Goal: Task Accomplishment & Management: Complete application form

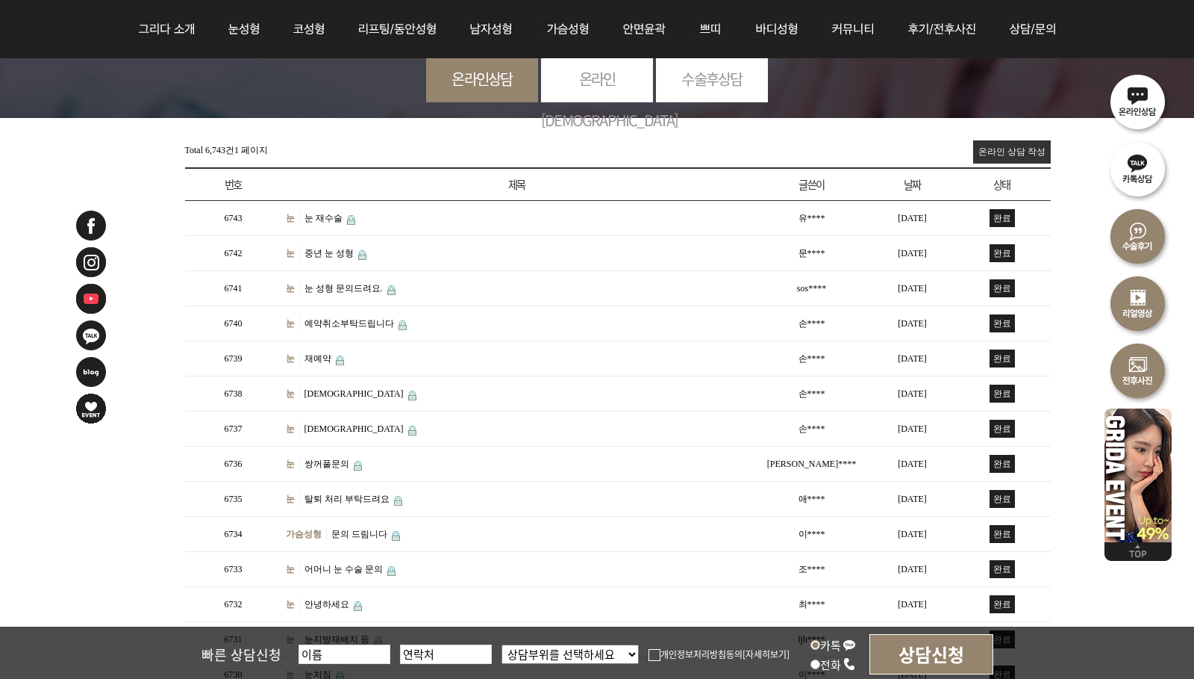
scroll to position [149, 0]
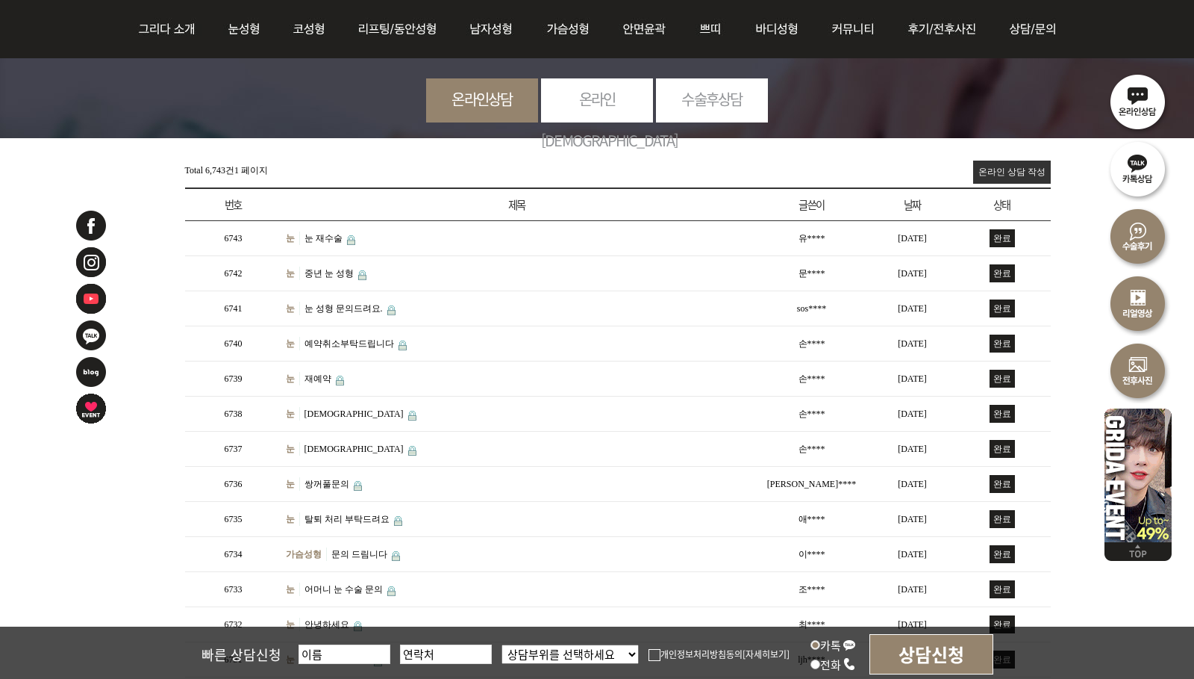
click at [1004, 169] on link "온라인 상담 작성" at bounding box center [1012, 172] width 78 height 23
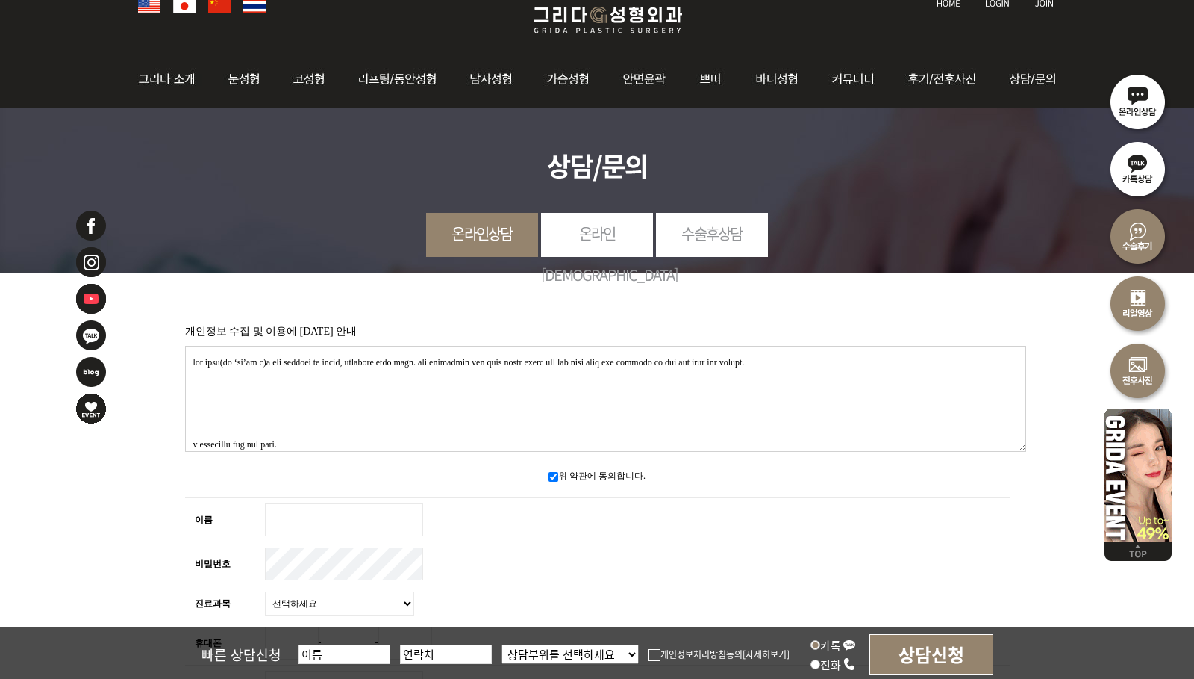
scroll to position [224, 0]
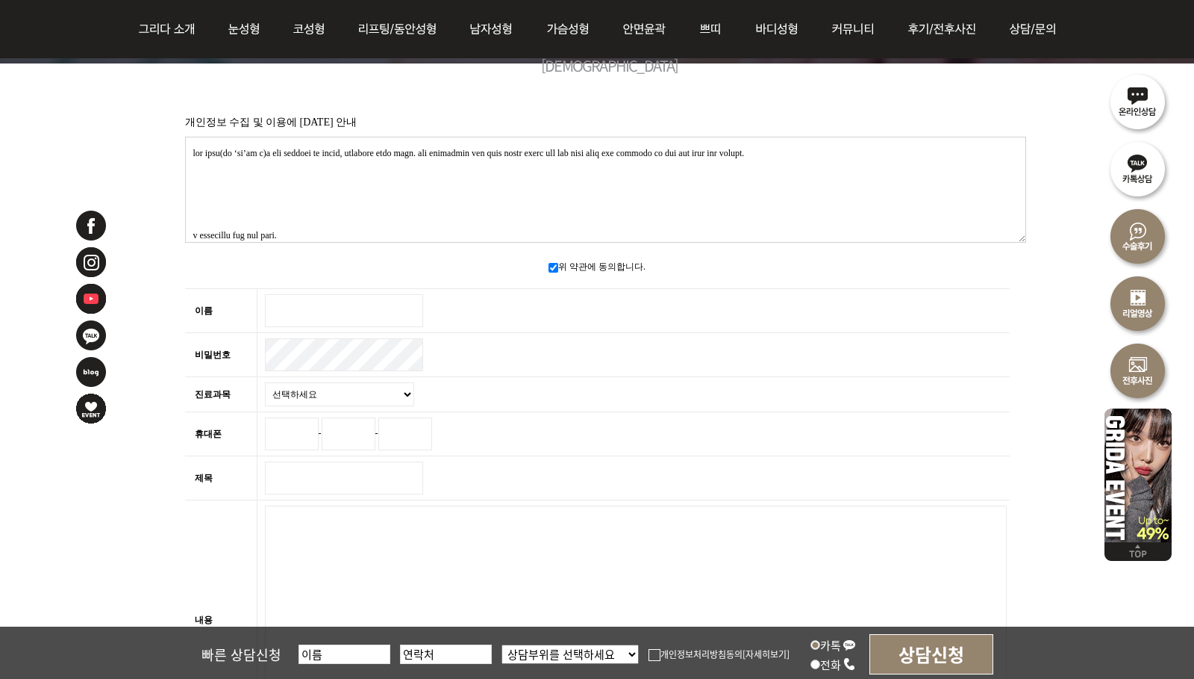
click at [335, 317] on input "이름 필수" at bounding box center [344, 310] width 158 height 33
type input "GG"
click at [353, 396] on select "선택하세요 눈 코 동안/리프팅 가슴성형 안면윤곽 피부/쁘띠 바디성형" at bounding box center [339, 394] width 149 height 24
select select "33"
click at [265, 382] on select "선택하세요 눈 코 동안/리프팅 가슴성형 안면윤곽 피부/쁘띠 바디성형" at bounding box center [339, 394] width 149 height 24
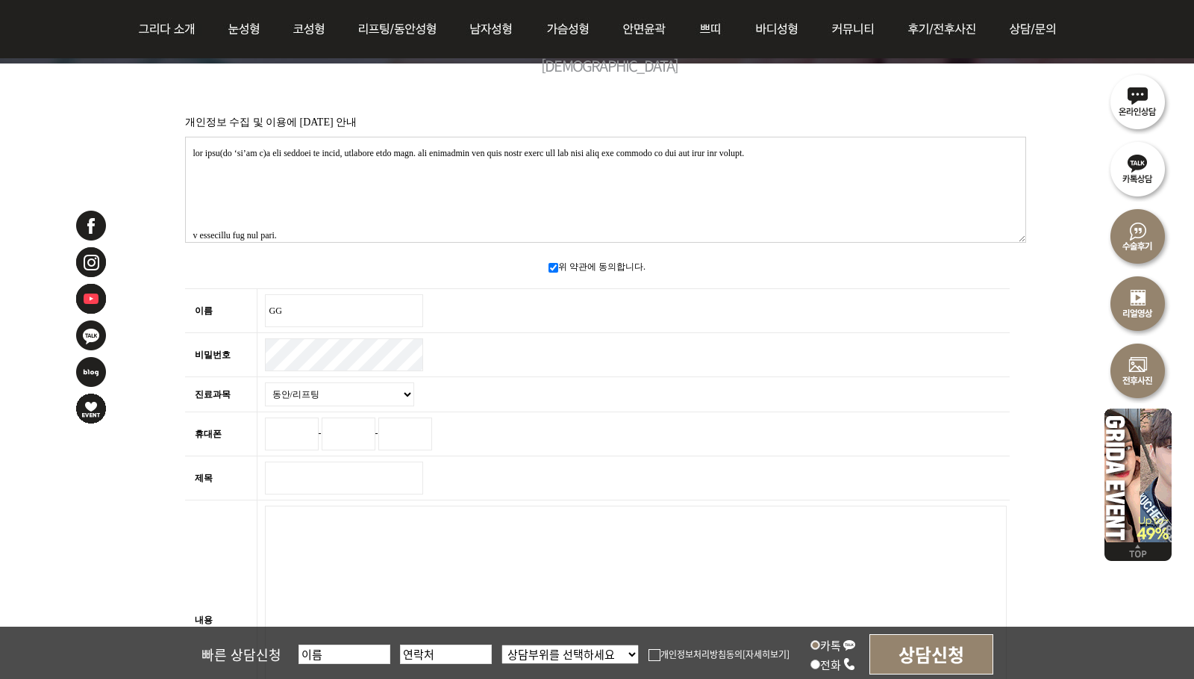
click at [287, 430] on input "휴대폰" at bounding box center [292, 433] width 54 height 33
type input "010"
type input "2356"
type input "3256"
drag, startPoint x: 331, startPoint y: 486, endPoint x: 183, endPoint y: 486, distance: 148.6
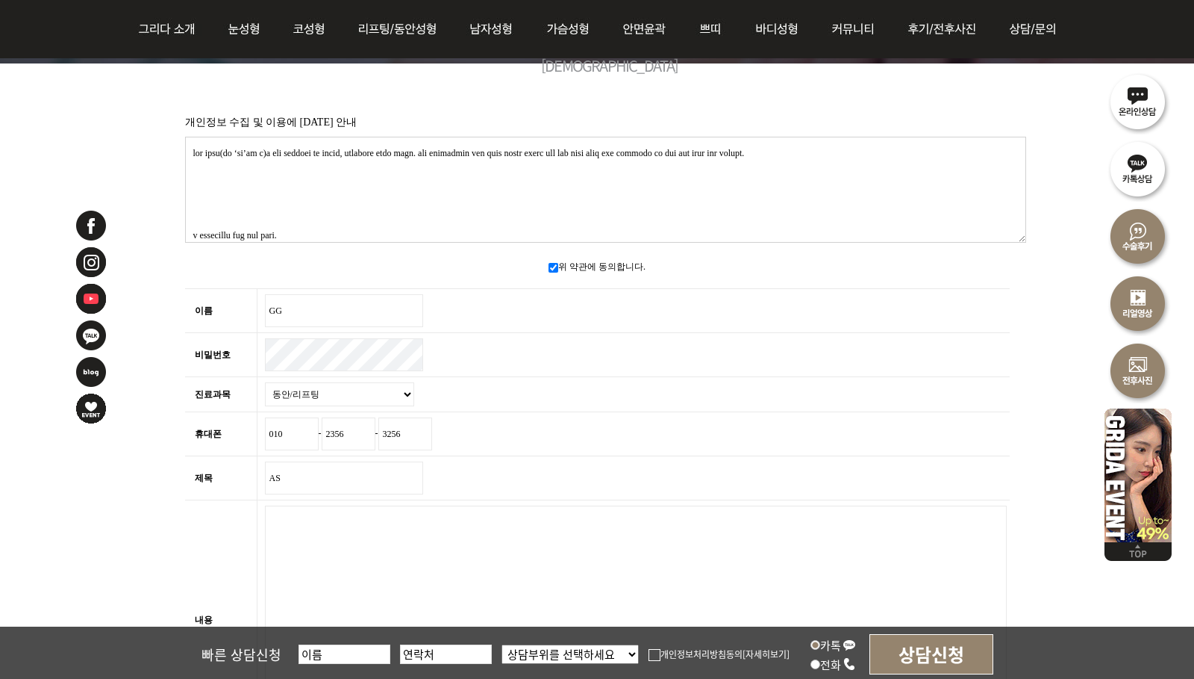
click at [222, 486] on tr "제목 필수 AS" at bounding box center [597, 478] width 825 height 44
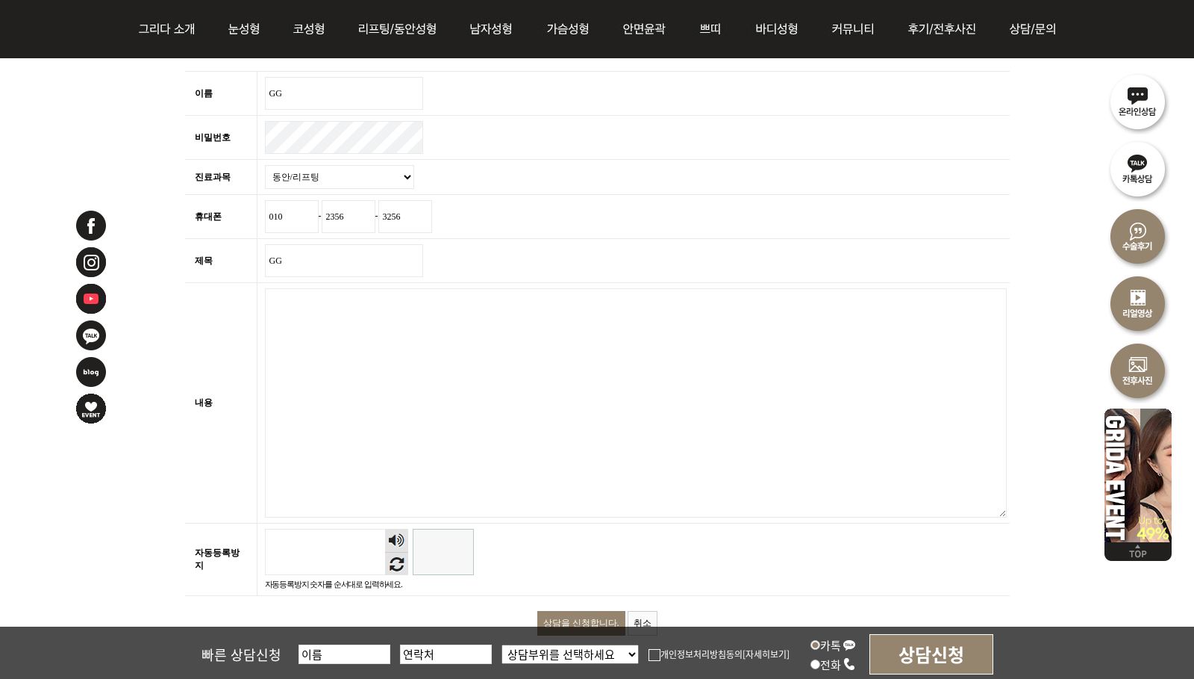
scroll to position [448, 0]
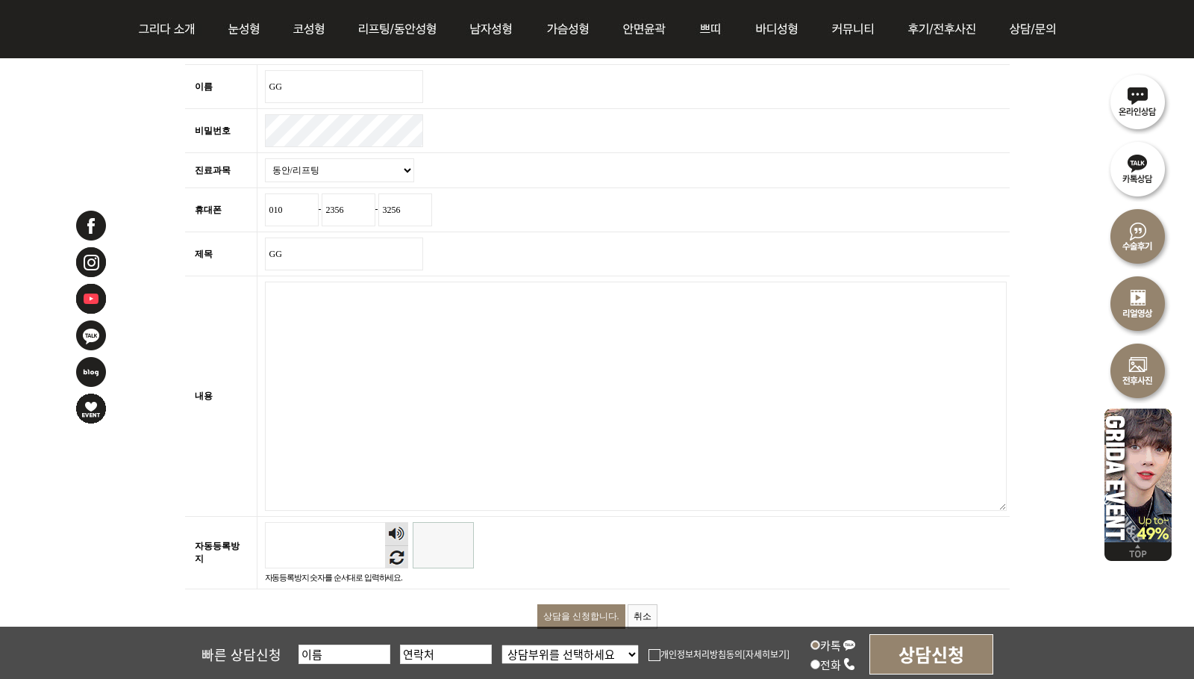
type input "GG"
click at [512, 435] on textarea "내용 필수" at bounding box center [636, 395] width 742 height 229
paste textarea "lorem ipsumd sitam conse adipi elits doeiu tempo incid utlab etdolo magnaa enim…"
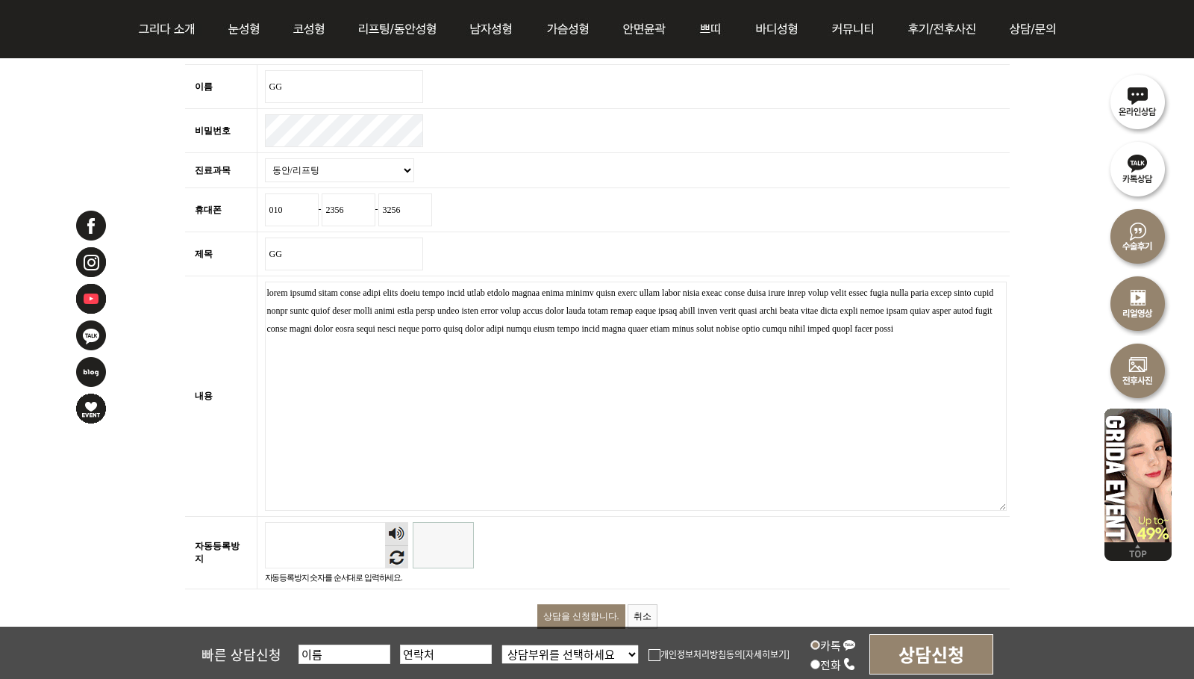
paste textarea "[URL][DOMAIN_NAME] [URL][DOMAIN_NAME] [URL][DOMAIN_NAME] [URL][DOMAIN_NAME] [UR…"
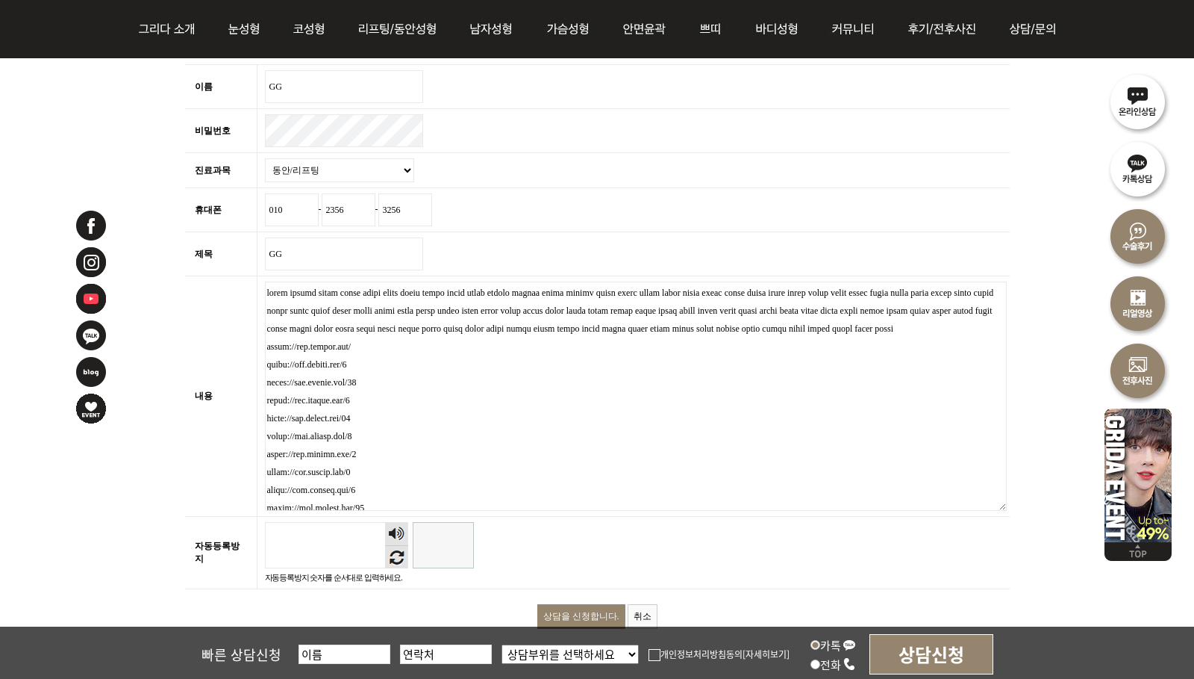
scroll to position [1598, 0]
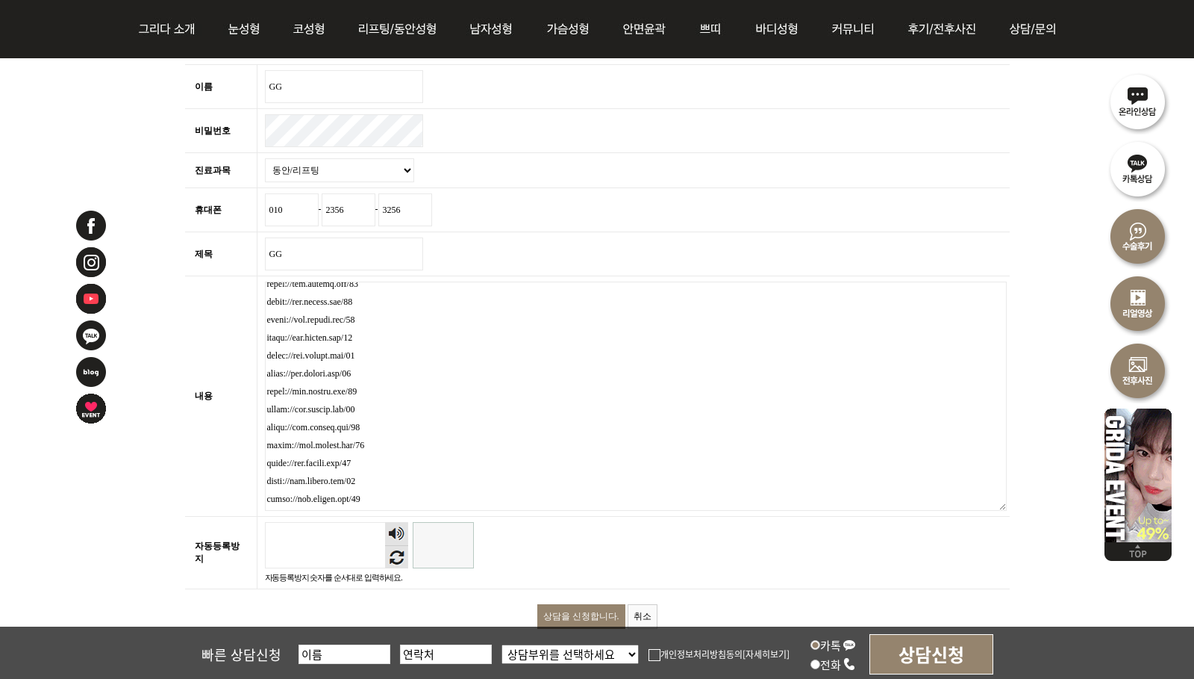
type textarea "lorem ipsumd sitam conse adipi elits doeiu tempo incid utlab etdolo magnaa enim…"
drag, startPoint x: 397, startPoint y: 558, endPoint x: 452, endPoint y: 597, distance: 67.3
click at [397, 557] on button "새로고침" at bounding box center [396, 556] width 23 height 23
click at [446, 546] on input "자동등록방지" at bounding box center [443, 545] width 61 height 46
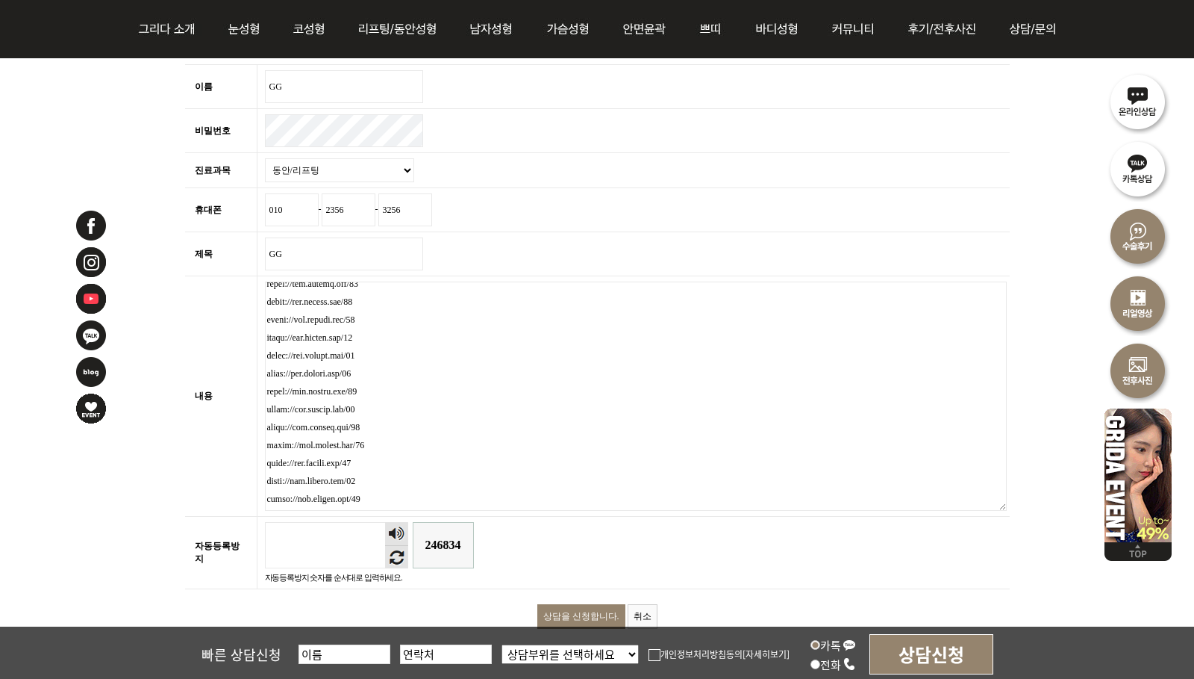
type input "246834"
click at [589, 609] on input "상담을 신청합니다." at bounding box center [582, 616] width 88 height 25
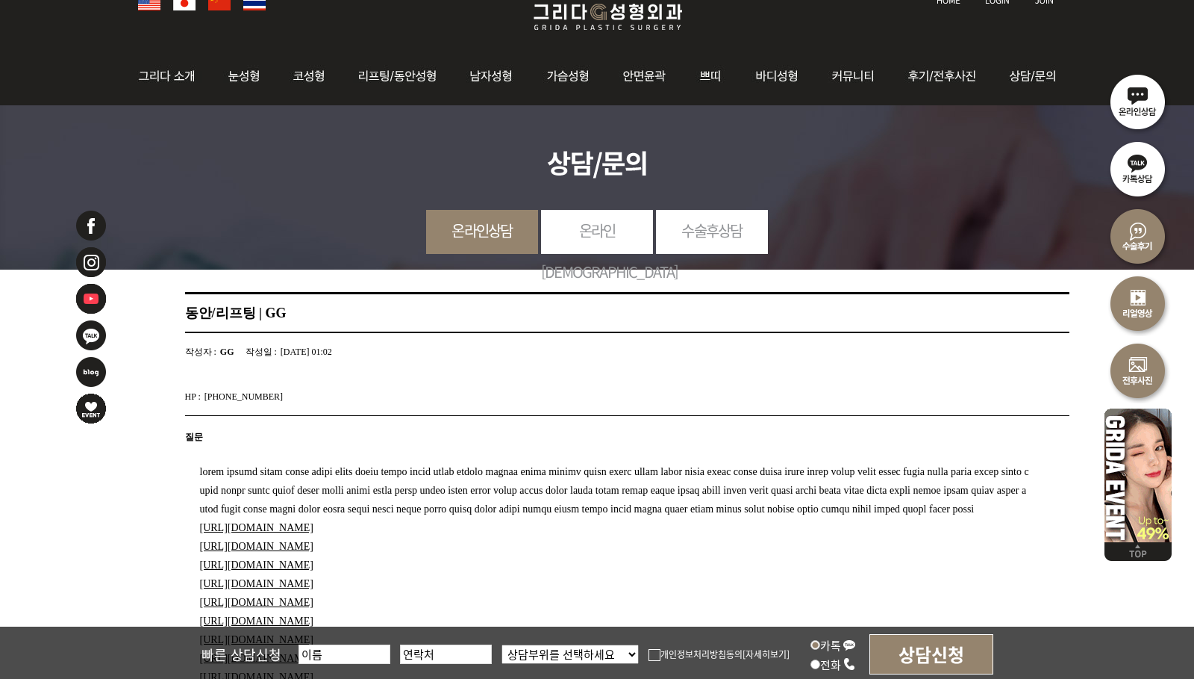
scroll to position [149, 0]
